Goal: Navigation & Orientation: Find specific page/section

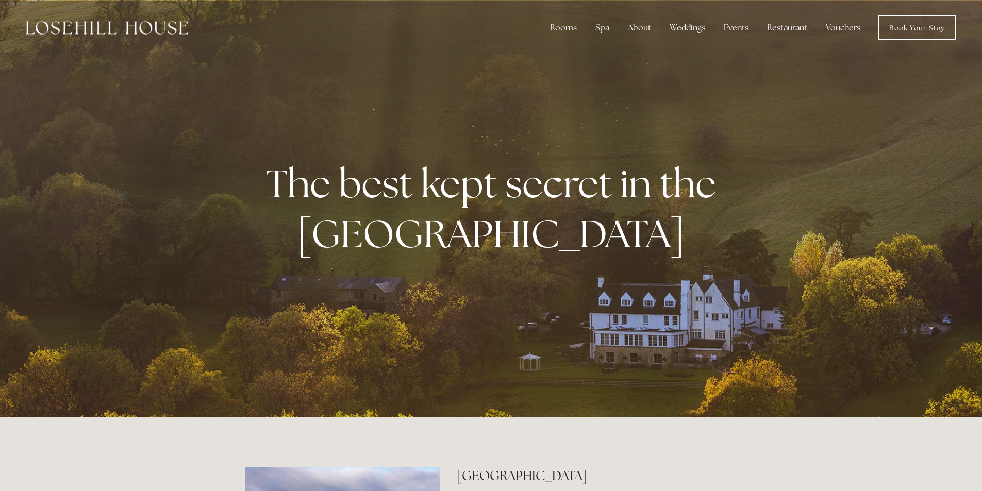
click at [840, 28] on link "Vouchers" at bounding box center [843, 28] width 51 height 21
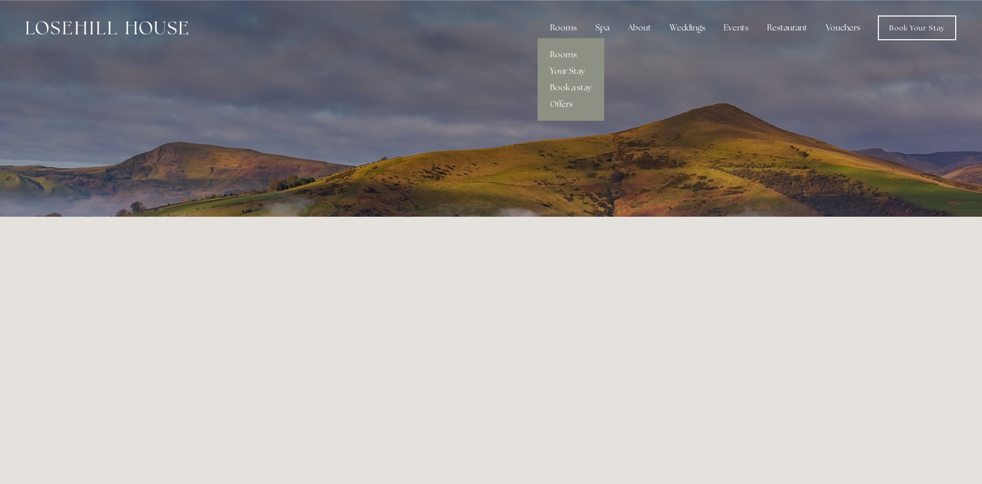
click at [566, 30] on div "Rooms" at bounding box center [563, 28] width 43 height 21
